Goal: Task Accomplishment & Management: Manage account settings

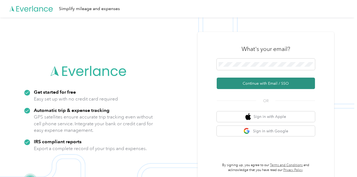
click at [236, 85] on button "Continue with Email / SSO" at bounding box center [266, 83] width 98 height 11
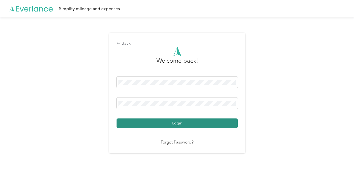
click at [177, 125] on button "Login" at bounding box center [177, 124] width 121 height 10
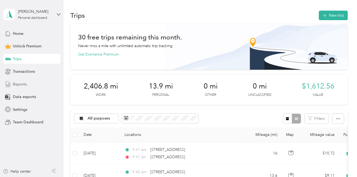
click at [19, 85] on span "Reports" at bounding box center [20, 85] width 14 height 6
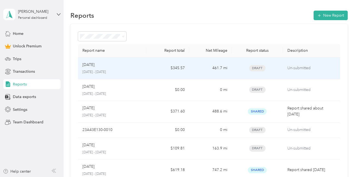
click at [115, 69] on div "Aug [DATE] - [DATE]" at bounding box center [112, 68] width 60 height 13
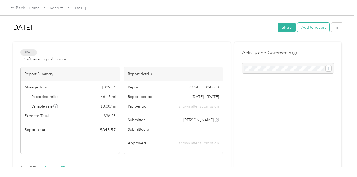
click at [306, 24] on button "Add to report" at bounding box center [314, 28] width 32 height 10
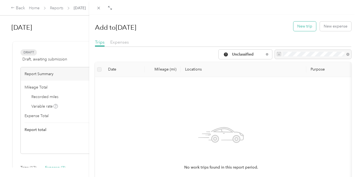
click at [295, 28] on button "New trip" at bounding box center [304, 27] width 23 height 10
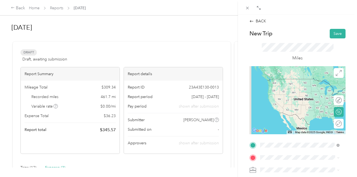
click at [295, 82] on span "[STREET_ADDRESS][US_STATE]" at bounding box center [298, 79] width 55 height 5
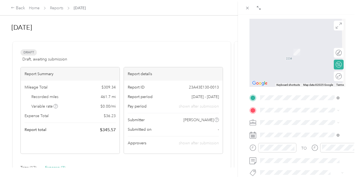
scroll to position [48, 0]
click at [278, 138] on span "[STREET_ADDRESS]" at bounding box center [288, 138] width 35 height 5
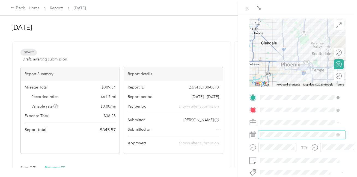
click at [274, 138] on span at bounding box center [301, 135] width 87 height 9
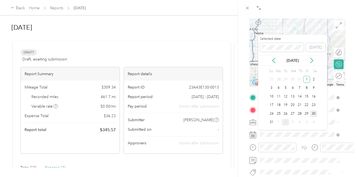
click at [313, 114] on div "30" at bounding box center [313, 114] width 7 height 7
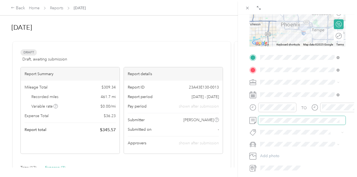
scroll to position [104, 0]
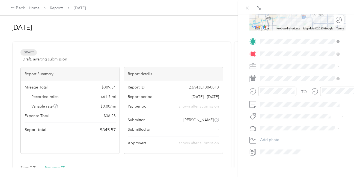
click at [270, 139] on span "Subg" at bounding box center [270, 136] width 8 height 5
click at [274, 170] on div "Drag to resize Click to close BACK New Trip Save This trip cannot be edited bec…" at bounding box center [177, 177] width 354 height 0
click at [297, 131] on li "Mcdph" at bounding box center [299, 127] width 83 height 11
click at [269, 146] on div "truck" at bounding box center [300, 145] width 76 height 6
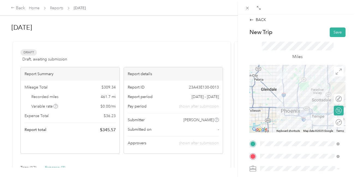
scroll to position [0, 0]
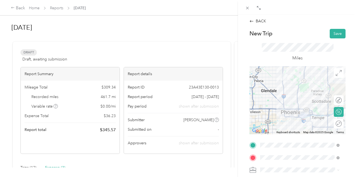
click at [260, 168] on span at bounding box center [301, 170] width 87 height 9
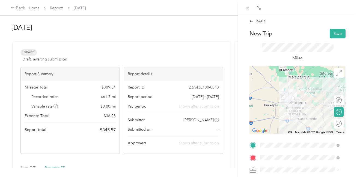
click at [254, 169] on icon at bounding box center [253, 170] width 7 height 7
click at [335, 34] on button "Save" at bounding box center [338, 34] width 16 height 10
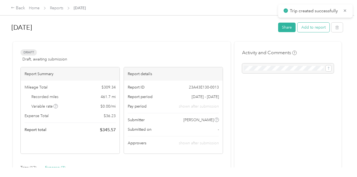
click at [306, 28] on button "Add to report" at bounding box center [314, 28] width 32 height 10
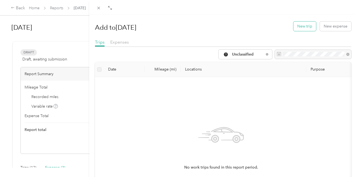
click at [306, 27] on button "New trip" at bounding box center [304, 27] width 23 height 10
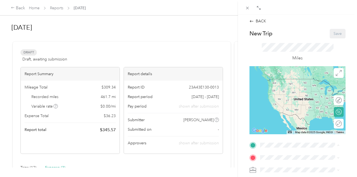
click at [279, 126] on span "[STREET_ADDRESS]" at bounding box center [288, 123] width 35 height 5
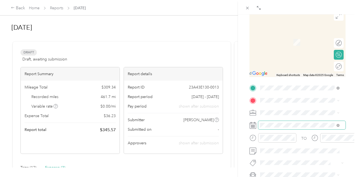
scroll to position [58, 0]
click at [281, 118] on span "[STREET_ADDRESS][US_STATE]" at bounding box center [298, 119] width 55 height 5
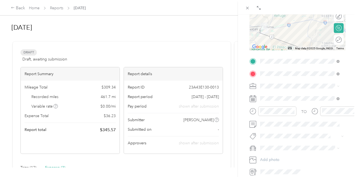
scroll to position [84, 0]
click at [253, 99] on rect at bounding box center [253, 99] width 1 height 1
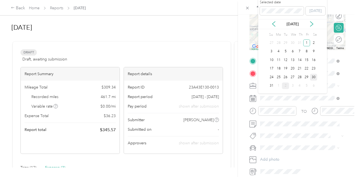
click at [313, 78] on div "30" at bounding box center [313, 77] width 7 height 7
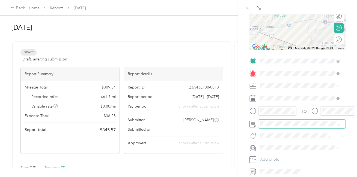
scroll to position [120, 0]
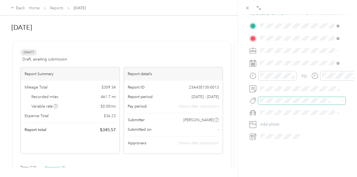
click at [267, 170] on div "Drag to resize Click to close BACK New Trip Save This trip cannot be edited bec…" at bounding box center [177, 177] width 354 height 0
click at [256, 102] on icon at bounding box center [253, 101] width 7 height 7
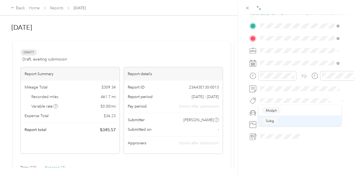
click at [272, 120] on span "Subg" at bounding box center [270, 121] width 8 height 5
click at [265, 123] on span "truck" at bounding box center [266, 123] width 8 height 5
click at [271, 127] on button "Add photo" at bounding box center [301, 126] width 87 height 8
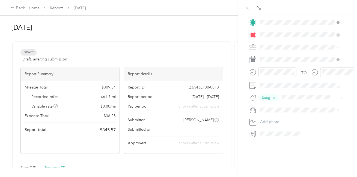
scroll to position [0, 0]
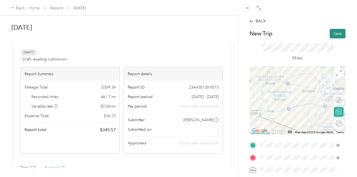
click at [331, 33] on button "Save" at bounding box center [338, 34] width 16 height 10
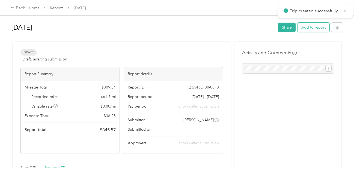
click at [311, 26] on button "Add to report" at bounding box center [314, 28] width 32 height 10
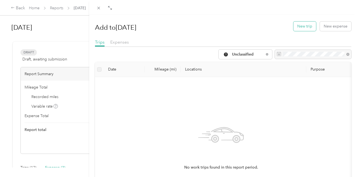
click at [302, 27] on button "New trip" at bounding box center [304, 27] width 23 height 10
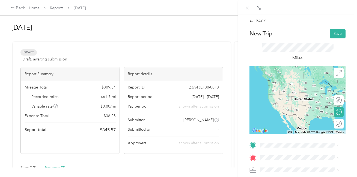
click at [284, 98] on span "[STREET_ADDRESS][US_STATE]" at bounding box center [298, 95] width 55 height 5
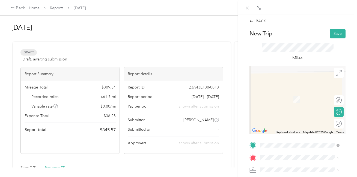
click at [287, 95] on span "[GEOGRAPHIC_DATA][US_STATE], [GEOGRAPHIC_DATA]" at bounding box center [304, 93] width 67 height 10
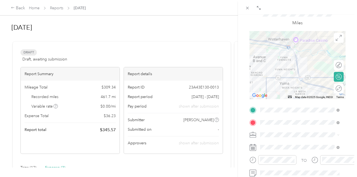
scroll to position [37, 0]
click at [256, 134] on div at bounding box center [298, 133] width 96 height 9
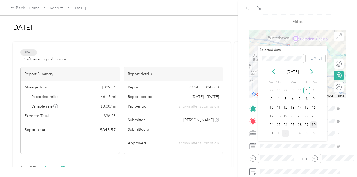
click at [314, 126] on div "30" at bounding box center [313, 125] width 7 height 7
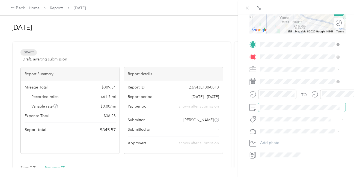
scroll to position [102, 0]
click at [270, 140] on button "Subg" at bounding box center [270, 138] width 16 height 7
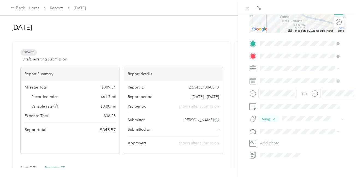
click at [263, 142] on li "truck" at bounding box center [299, 142] width 83 height 10
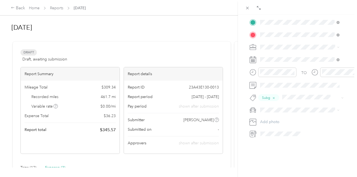
scroll to position [0, 0]
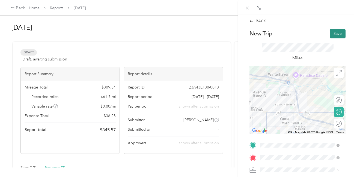
click at [333, 31] on button "Save" at bounding box center [338, 34] width 16 height 10
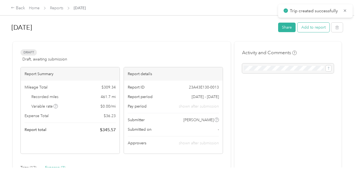
click at [313, 28] on button "Add to report" at bounding box center [314, 28] width 32 height 10
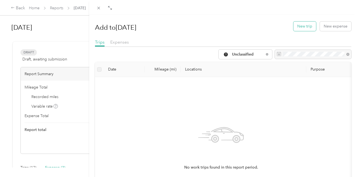
click at [300, 26] on button "New trip" at bounding box center [304, 27] width 23 height 10
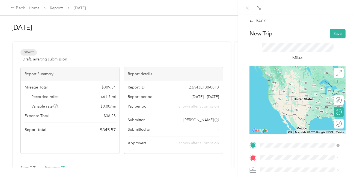
click at [293, 84] on span "[GEOGRAPHIC_DATA][US_STATE], [GEOGRAPHIC_DATA]" at bounding box center [304, 82] width 67 height 10
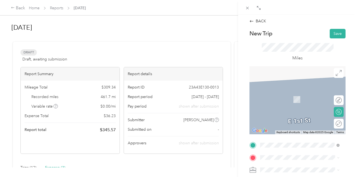
click at [294, 94] on span "[STREET_ADDRESS][US_STATE]" at bounding box center [298, 91] width 55 height 5
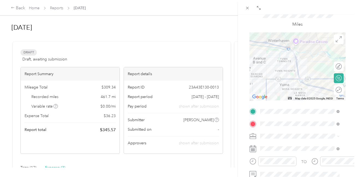
scroll to position [34, 0]
drag, startPoint x: 269, startPoint y: 139, endPoint x: 253, endPoint y: 135, distance: 17.1
click at [253, 135] on icon at bounding box center [253, 136] width 7 height 7
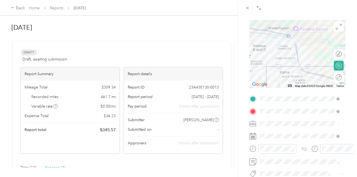
scroll to position [47, 0]
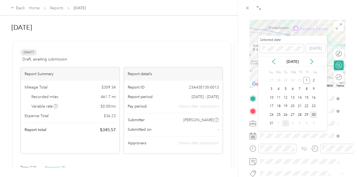
click at [313, 114] on div "30" at bounding box center [313, 115] width 7 height 7
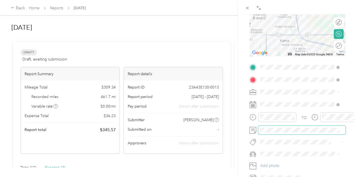
scroll to position [120, 0]
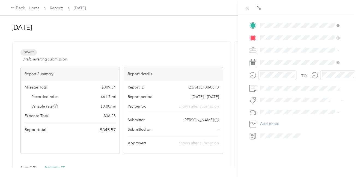
click at [268, 120] on span "Subg" at bounding box center [270, 120] width 8 height 5
click at [265, 124] on li "truck" at bounding box center [299, 123] width 83 height 10
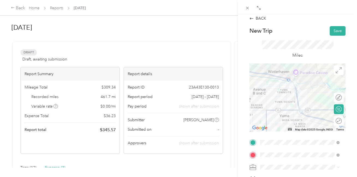
scroll to position [2, 0]
click at [332, 35] on button "Save" at bounding box center [338, 31] width 16 height 10
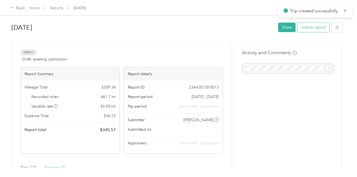
click at [302, 28] on button "Add to report" at bounding box center [314, 28] width 32 height 10
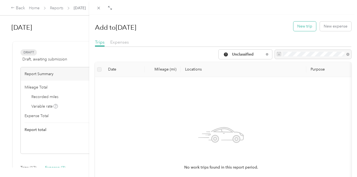
click at [293, 29] on button "New trip" at bounding box center [304, 27] width 23 height 10
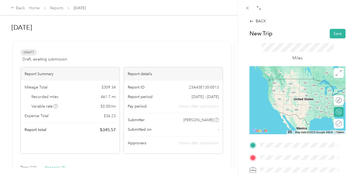
click at [295, 82] on span "[STREET_ADDRESS][US_STATE]" at bounding box center [298, 79] width 55 height 5
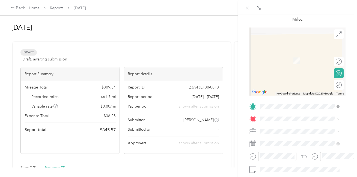
scroll to position [39, 0]
click at [278, 144] on div "Sonoran Prevention Works [STREET_ADDRESS]" at bounding box center [295, 143] width 48 height 11
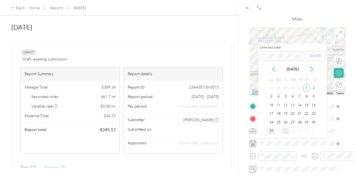
click at [271, 130] on div "31" at bounding box center [271, 131] width 7 height 7
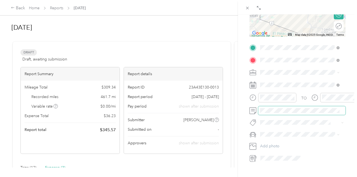
scroll to position [98, 0]
click at [270, 143] on span "Subg" at bounding box center [270, 142] width 8 height 5
click at [265, 170] on div "Drag to resize Click to close BACK New Trip Save This trip cannot be edited bec…" at bounding box center [177, 177] width 354 height 0
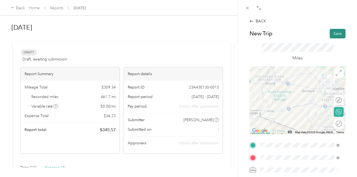
click at [334, 34] on button "Save" at bounding box center [338, 34] width 16 height 10
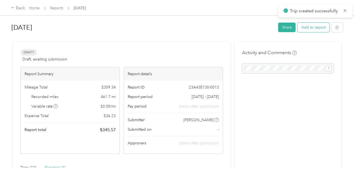
click at [307, 29] on button "Add to report" at bounding box center [314, 28] width 32 height 10
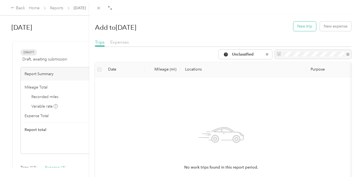
click at [306, 28] on button "New trip" at bounding box center [304, 27] width 23 height 10
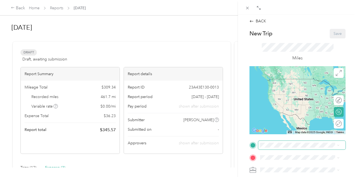
click at [268, 149] on span at bounding box center [301, 145] width 87 height 9
click at [278, 125] on span "[STREET_ADDRESS]" at bounding box center [288, 123] width 35 height 5
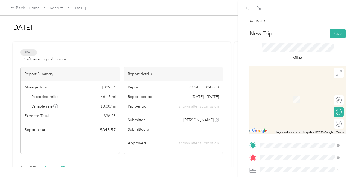
click at [299, 91] on span "[STREET_ADDRESS][US_STATE]" at bounding box center [298, 91] width 55 height 5
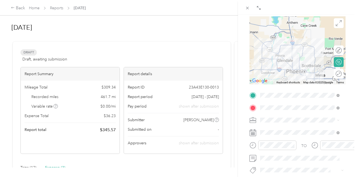
scroll to position [50, 0]
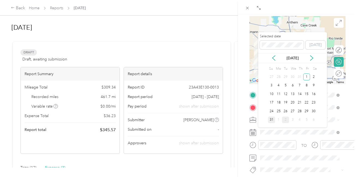
click at [271, 120] on div "31" at bounding box center [271, 120] width 7 height 7
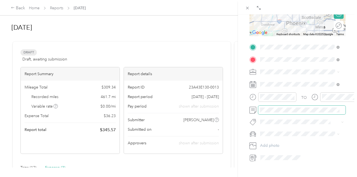
scroll to position [99, 0]
click at [269, 170] on div "Drag to resize Click to close BACK New Trip Save This trip cannot be edited bec…" at bounding box center [177, 177] width 354 height 0
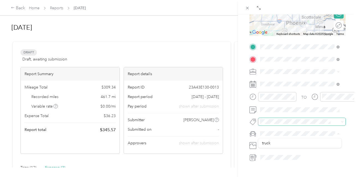
click at [270, 170] on div "Drag to resize Click to close BACK New Trip Save This trip cannot be edited bec…" at bounding box center [177, 177] width 354 height 0
click at [266, 144] on div "truck" at bounding box center [300, 144] width 76 height 6
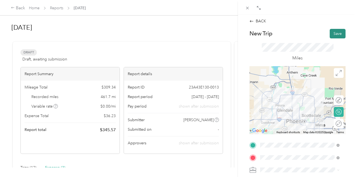
click at [333, 35] on button "Save" at bounding box center [338, 34] width 16 height 10
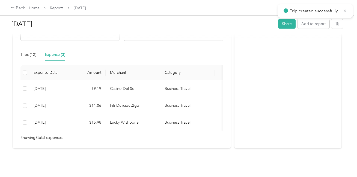
scroll to position [121, 0]
click at [26, 52] on div "Trips (12)" at bounding box center [28, 55] width 16 height 6
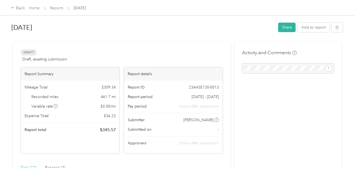
scroll to position [0, 0]
click at [32, 8] on link "Home" at bounding box center [34, 8] width 11 height 5
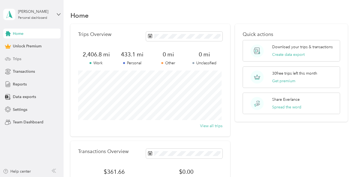
click at [22, 57] on div "Trips" at bounding box center [31, 59] width 57 height 10
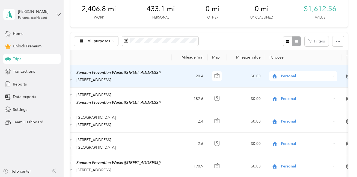
scroll to position [0, 74]
click at [278, 76] on span "Personal" at bounding box center [301, 76] width 60 height 6
click at [284, 85] on span "Work" at bounding box center [308, 86] width 51 height 6
click at [286, 75] on span "Personal" at bounding box center [306, 76] width 50 height 6
click at [288, 87] on span "Work" at bounding box center [305, 86] width 44 height 6
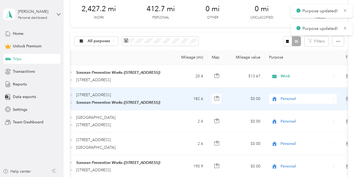
click at [286, 98] on span "Personal" at bounding box center [306, 99] width 50 height 6
click at [288, 25] on ol "Work Personal outreach Other Charity Medical Moving Commute" at bounding box center [303, 55] width 68 height 76
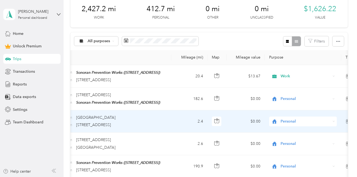
click at [283, 121] on span "Personal" at bounding box center [306, 122] width 50 height 6
click at [287, 46] on li "Work" at bounding box center [303, 44] width 68 height 10
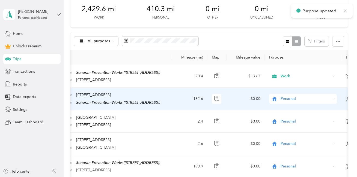
click at [284, 98] on span "Personal" at bounding box center [306, 99] width 50 height 6
click at [286, 21] on span "Work" at bounding box center [308, 22] width 51 height 6
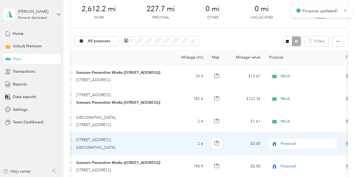
click at [283, 144] on span "Personal" at bounding box center [306, 144] width 50 height 6
click at [285, 67] on span "Work" at bounding box center [308, 66] width 51 height 6
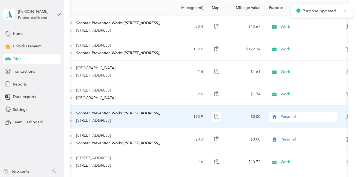
scroll to position [127, 0]
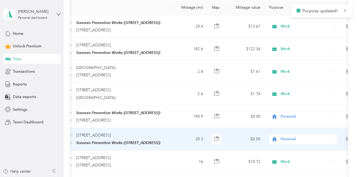
click at [285, 138] on span "Personal" at bounding box center [306, 140] width 50 height 6
click at [287, 61] on span "Work" at bounding box center [308, 61] width 51 height 6
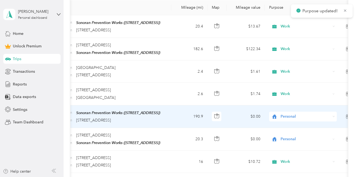
click at [287, 114] on span "Personal" at bounding box center [306, 117] width 50 height 6
click at [286, 40] on span "Work" at bounding box center [308, 39] width 51 height 6
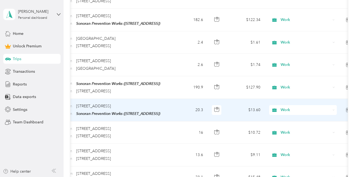
scroll to position [0, 0]
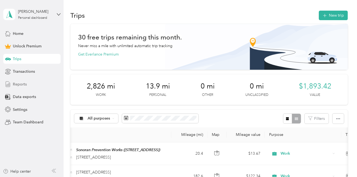
click at [22, 86] on span "Reports" at bounding box center [20, 85] width 14 height 6
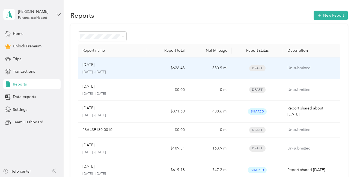
click at [124, 69] on div "Aug [DATE] - [DATE]" at bounding box center [112, 68] width 60 height 13
